Goal: Task Accomplishment & Management: Manage account settings

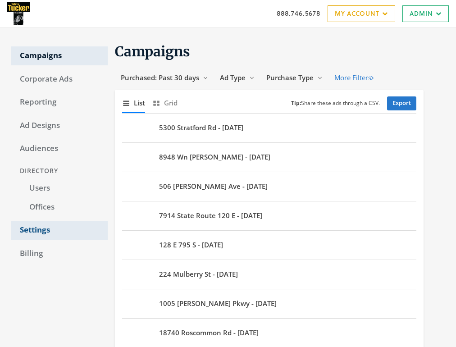
click at [41, 235] on link "Settings" at bounding box center [59, 230] width 97 height 19
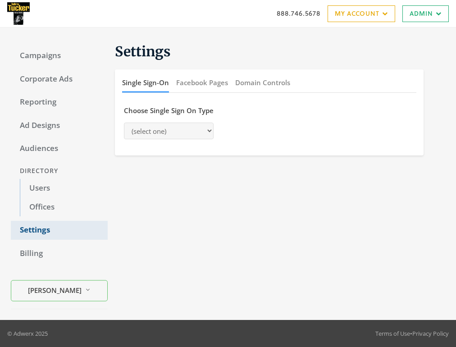
select select "[PERSON_NAME]"
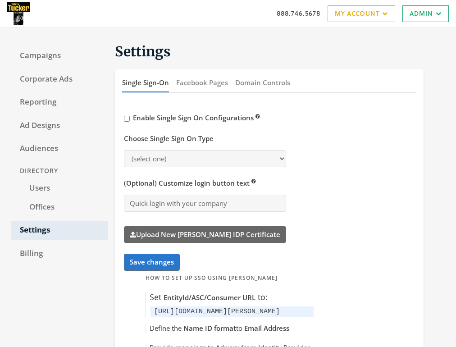
select select "saml"
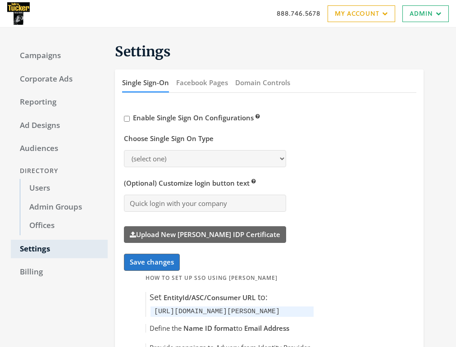
select select "[PERSON_NAME]"
click at [70, 211] on link "Admin Groups" at bounding box center [64, 207] width 88 height 19
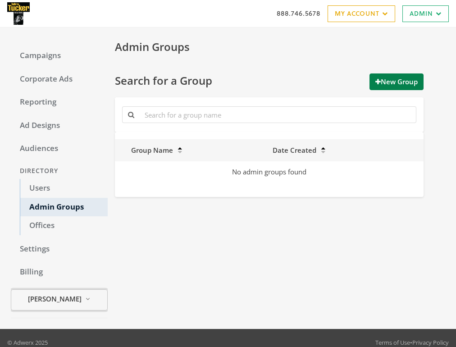
click at [70, 304] on span "[PERSON_NAME]" at bounding box center [55, 299] width 54 height 10
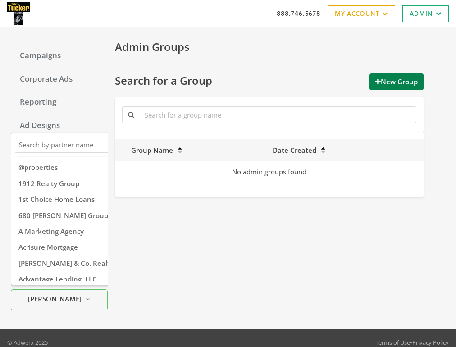
click at [191, 297] on div "Admin Groups Search for a Group New Group Group Name Date Created No admin grou…" at bounding box center [277, 178] width 338 height 280
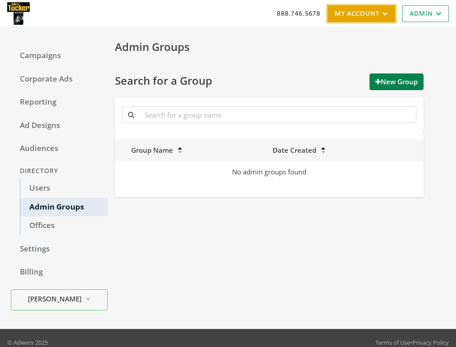
click at [346, 15] on link "My Account" at bounding box center [362, 13] width 68 height 17
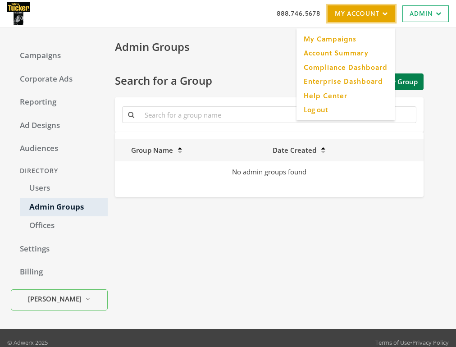
click at [346, 15] on link "My Account" at bounding box center [362, 13] width 68 height 17
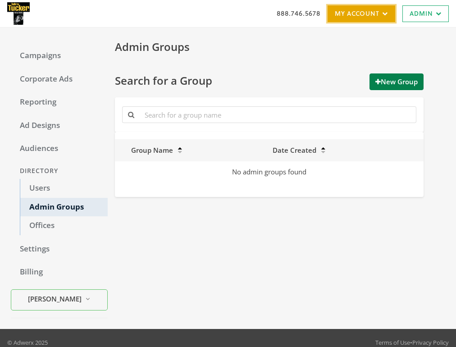
click at [346, 15] on link "My Account" at bounding box center [362, 13] width 68 height 17
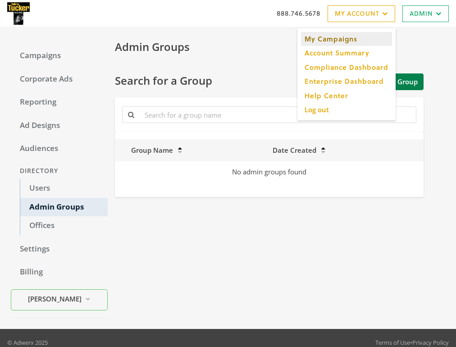
click at [348, 38] on link "My Campaigns" at bounding box center [346, 39] width 91 height 14
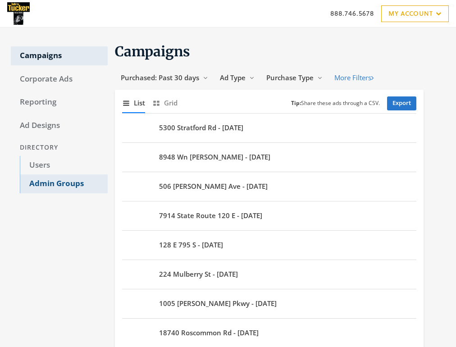
click at [63, 186] on link "Admin Groups" at bounding box center [64, 184] width 88 height 19
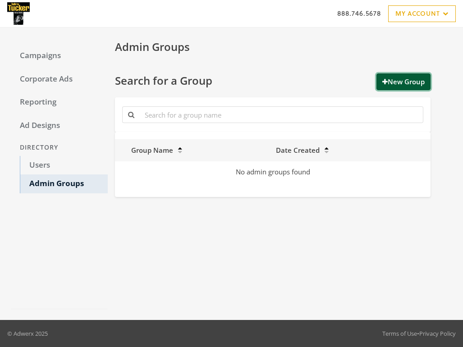
click at [405, 78] on button "New Group" at bounding box center [404, 82] width 54 height 17
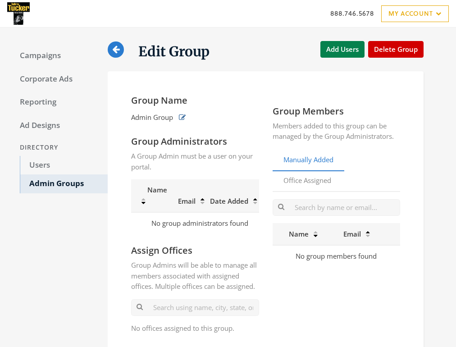
click at [184, 116] on icon "button" at bounding box center [182, 117] width 7 height 7
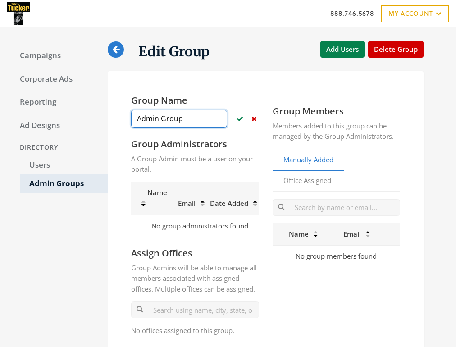
drag, startPoint x: 189, startPoint y: 120, endPoint x: 134, endPoint y: 120, distance: 54.6
click at [134, 120] on input "Admin Group" at bounding box center [179, 119] width 96 height 18
type input "FC Test Group 1"
click at [240, 119] on icon "button" at bounding box center [240, 118] width 7 height 7
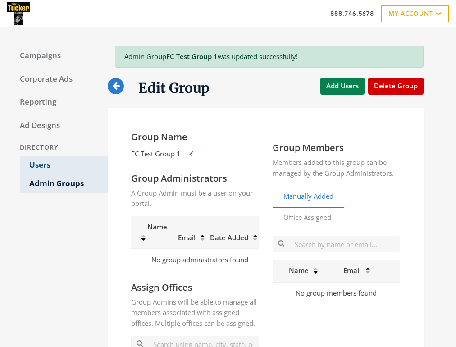
click at [35, 165] on link "Users" at bounding box center [64, 165] width 88 height 19
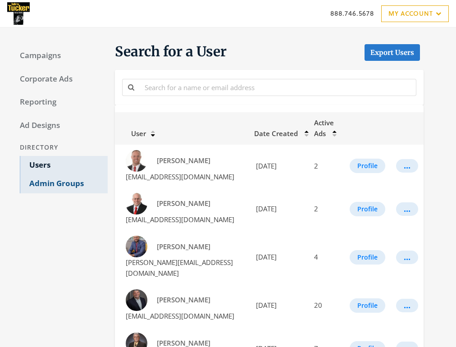
click at [56, 189] on link "Admin Groups" at bounding box center [64, 184] width 88 height 19
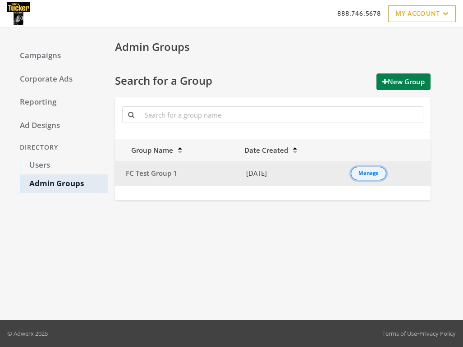
click at [376, 174] on div "Manage" at bounding box center [369, 173] width 20 height 1
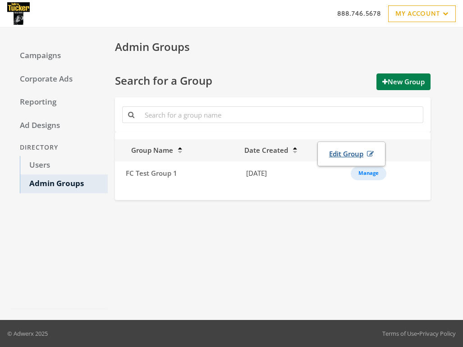
click at [344, 155] on link "Edit Group" at bounding box center [351, 154] width 56 height 17
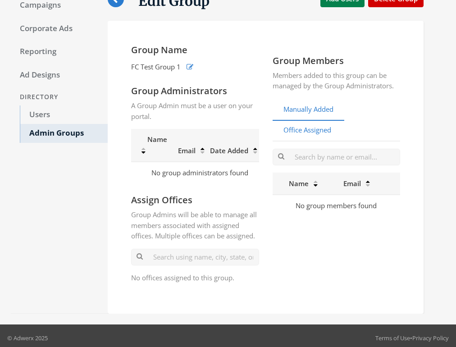
scroll to position [58, 0]
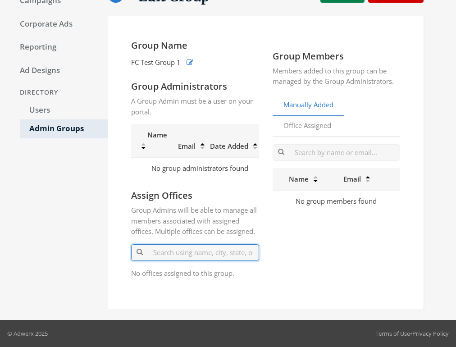
click at [190, 256] on input "text" at bounding box center [195, 252] width 128 height 17
type input "F"
type input "8"
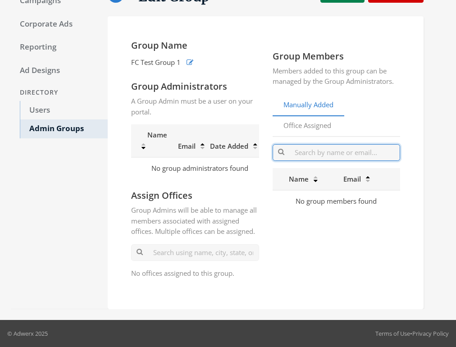
click at [334, 148] on input "text" at bounding box center [337, 152] width 128 height 17
paste input "Stephanie Chrisman"
type input "S"
click at [323, 101] on link "Manually Added" at bounding box center [309, 105] width 72 height 22
click at [311, 124] on link "Office Assigned" at bounding box center [307, 126] width 69 height 22
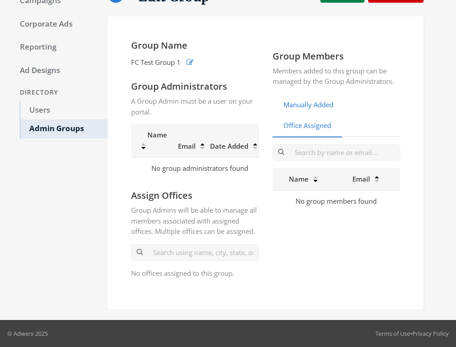
click at [308, 106] on link "Manually Added" at bounding box center [309, 105] width 72 height 22
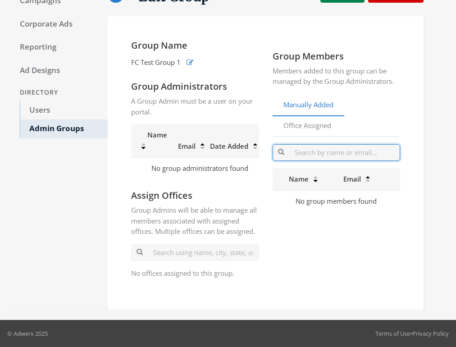
click at [313, 154] on input "text" at bounding box center [337, 152] width 128 height 17
type input "s"
paste input "[EMAIL_ADDRESS][DOMAIN_NAME]"
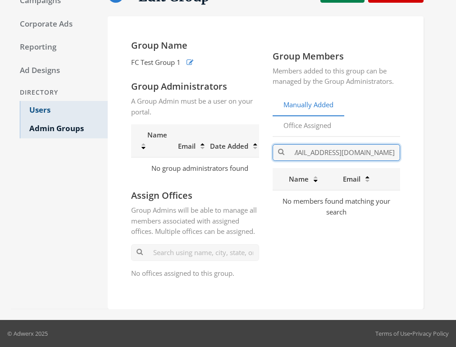
type input "[EMAIL_ADDRESS][DOMAIN_NAME]"
click at [39, 108] on link "Users" at bounding box center [64, 110] width 88 height 19
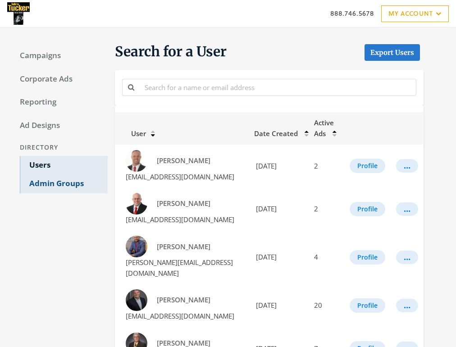
click at [50, 188] on link "Admin Groups" at bounding box center [64, 184] width 88 height 19
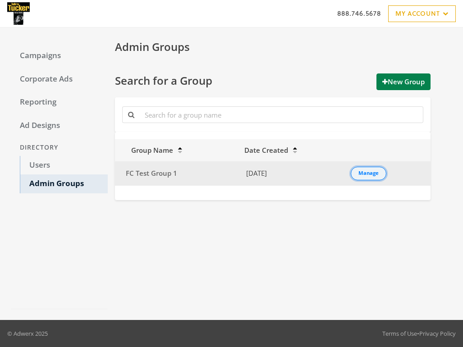
click at [367, 174] on div "Manage" at bounding box center [369, 173] width 20 height 1
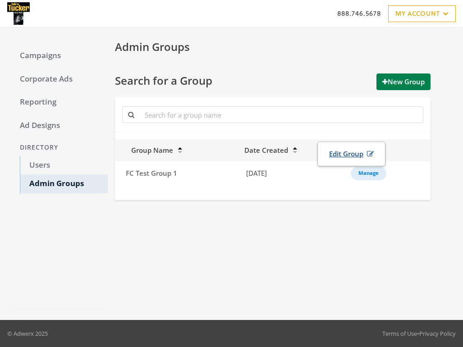
click at [352, 158] on link "Edit Group" at bounding box center [351, 154] width 56 height 17
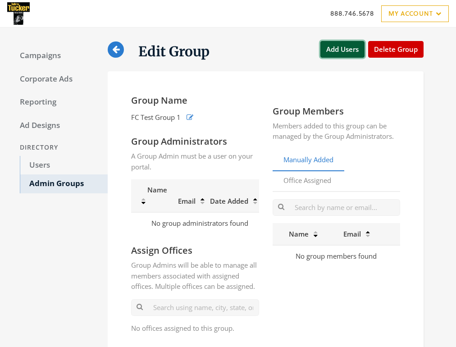
click at [349, 49] on button "Add Users" at bounding box center [343, 49] width 44 height 17
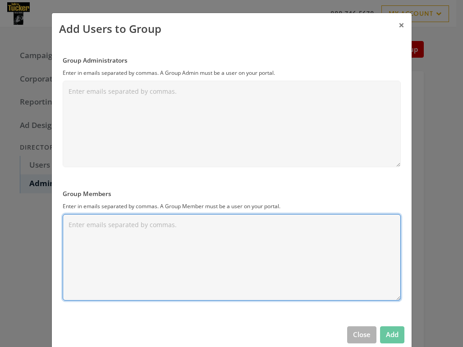
click at [109, 237] on textarea "Group Members" at bounding box center [232, 257] width 338 height 87
type textarea "a"
paste textarea "[EMAIL_ADDRESS][DOMAIN_NAME]"
type textarea "[EMAIL_ADDRESS][DOMAIN_NAME]"
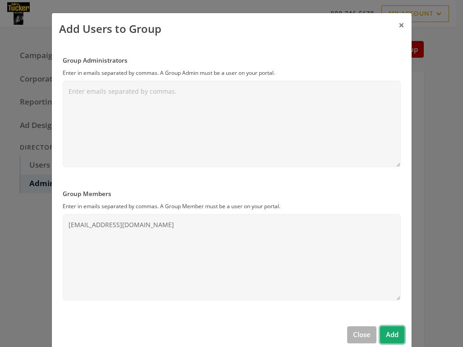
click at [390, 336] on button "Add" at bounding box center [392, 335] width 24 height 17
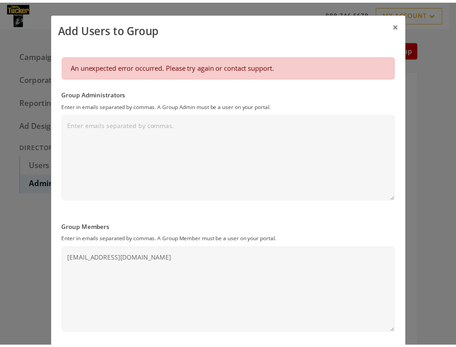
scroll to position [50, 0]
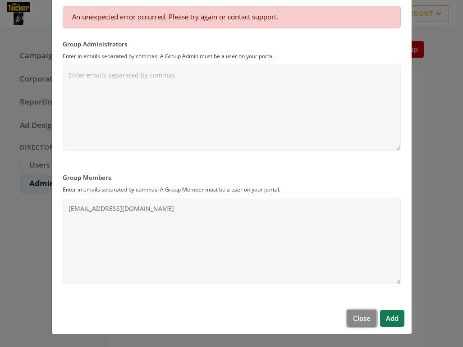
click at [362, 317] on button "Close" at bounding box center [361, 318] width 29 height 17
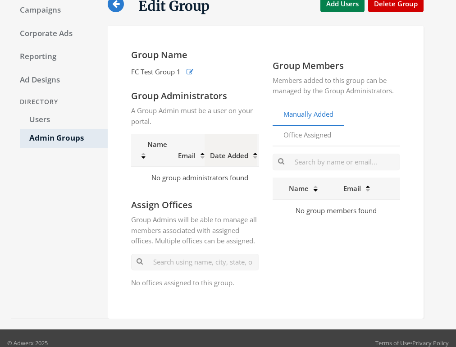
scroll to position [22, 0]
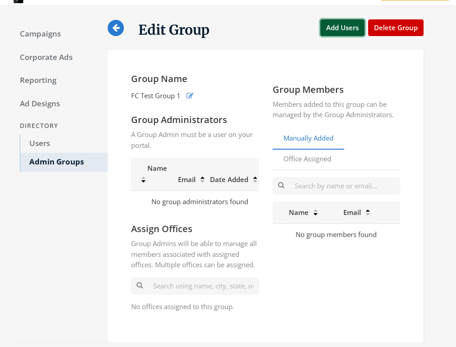
click at [350, 28] on button "Add Users" at bounding box center [343, 27] width 44 height 17
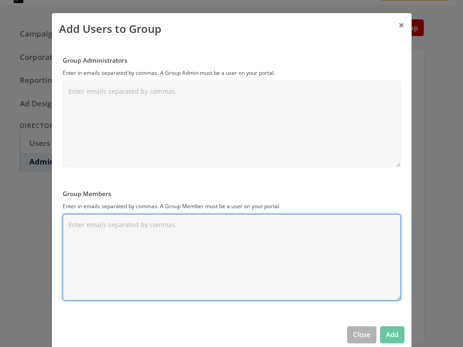
click at [275, 261] on textarea "Group Members" at bounding box center [232, 257] width 338 height 87
paste textarea "[EMAIL_ADDRESS][DOMAIN_NAME]"
type textarea "[EMAIL_ADDRESS][DOMAIN_NAME]"
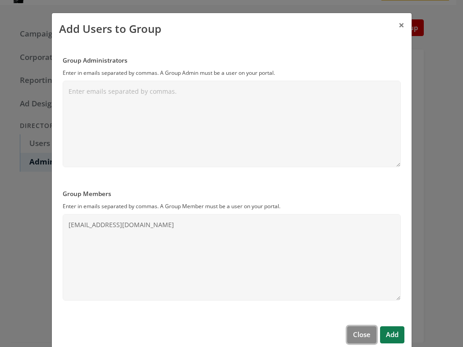
click at [364, 338] on button "Close" at bounding box center [361, 335] width 29 height 17
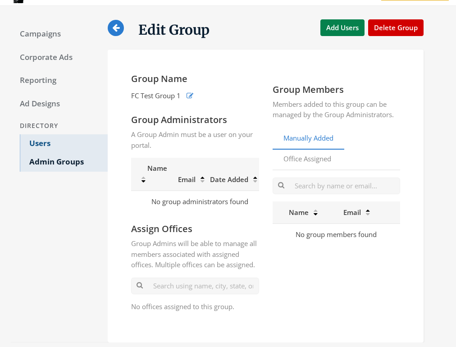
click at [46, 142] on link "Users" at bounding box center [64, 143] width 88 height 19
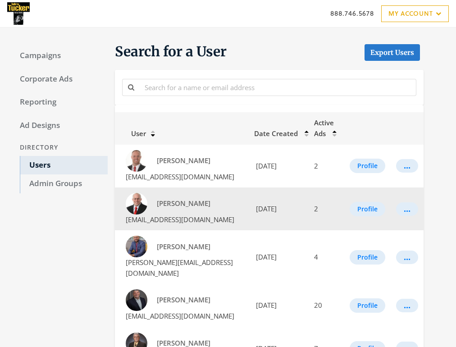
drag, startPoint x: 242, startPoint y: 221, endPoint x: 127, endPoint y: 223, distance: 115.5
click at [127, 223] on td "[PERSON_NAME] [EMAIL_ADDRESS][DOMAIN_NAME]" at bounding box center [182, 209] width 134 height 43
copy span "[EMAIL_ADDRESS][DOMAIN_NAME]"
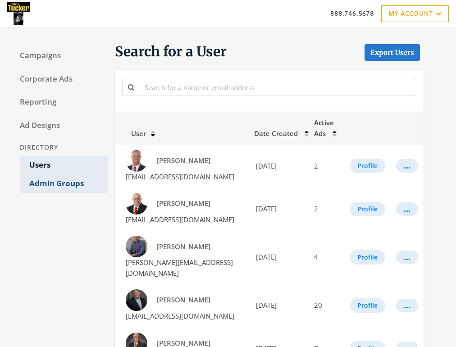
click at [61, 185] on link "Admin Groups" at bounding box center [64, 184] width 88 height 19
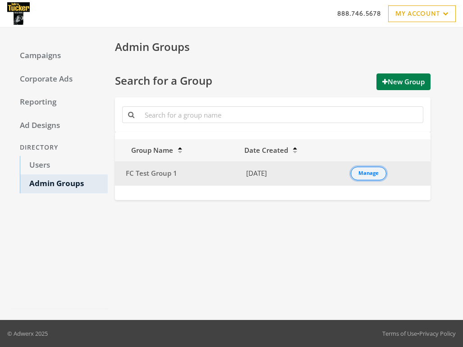
click at [369, 174] on div "Manage" at bounding box center [369, 173] width 20 height 1
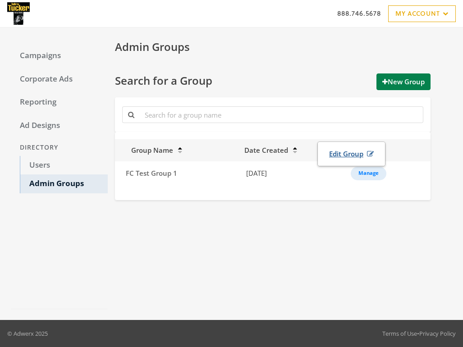
click at [359, 156] on link "Edit Group" at bounding box center [351, 154] width 56 height 17
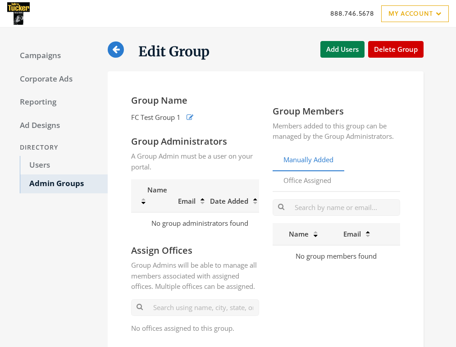
click at [347, 41] on div "Edit Group Add Users Delete Group" at bounding box center [266, 49] width 316 height 22
click at [346, 45] on button "Add Users" at bounding box center [343, 49] width 44 height 17
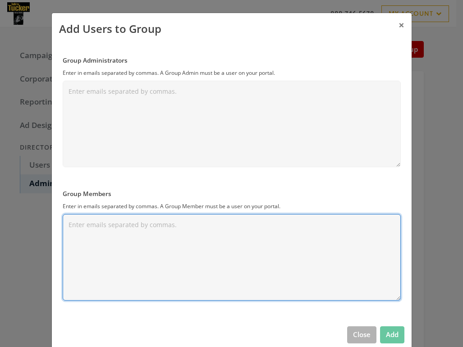
click at [160, 234] on textarea "Group Members" at bounding box center [232, 257] width 338 height 87
paste textarea "[EMAIL_ADDRESS][DOMAIN_NAME]"
type textarea "[EMAIL_ADDRESS][DOMAIN_NAME]"
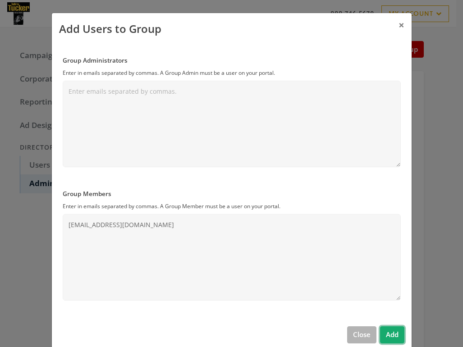
click at [392, 340] on button "Add" at bounding box center [392, 335] width 24 height 17
